Goal: Find specific page/section: Find specific page/section

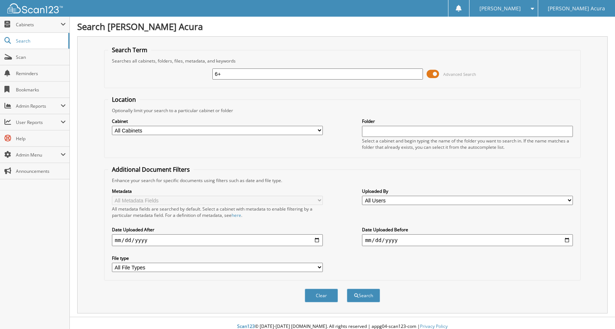
type input "6"
type input "645574"
click at [347, 288] on button "Search" at bounding box center [363, 295] width 33 height 14
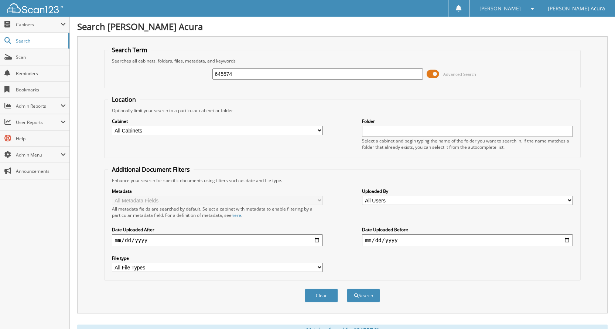
scroll to position [185, 0]
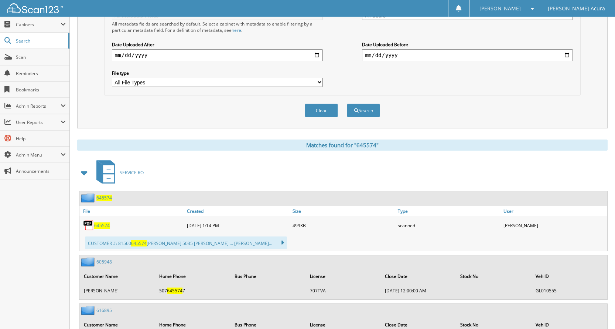
click at [106, 224] on span "645574" at bounding box center [102, 225] width 16 height 6
